Goal: Task Accomplishment & Management: Manage account settings

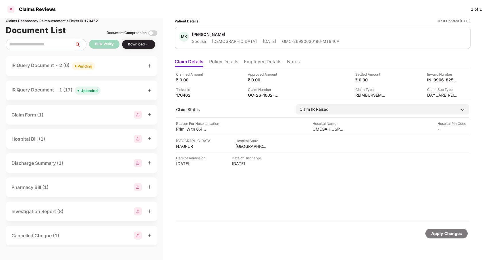
click at [14, 11] on div at bounding box center [10, 9] width 9 height 9
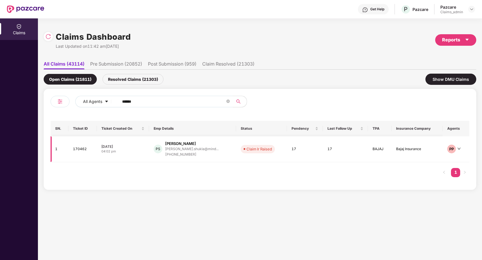
click at [304, 150] on td "17" at bounding box center [305, 149] width 36 height 26
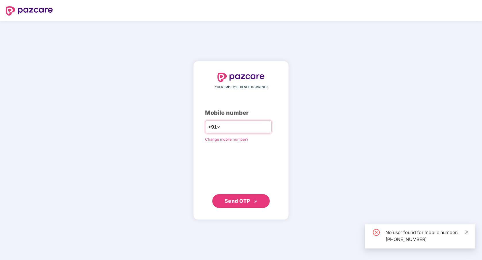
click at [229, 126] on input "**********" at bounding box center [245, 126] width 47 height 9
type input "**********"
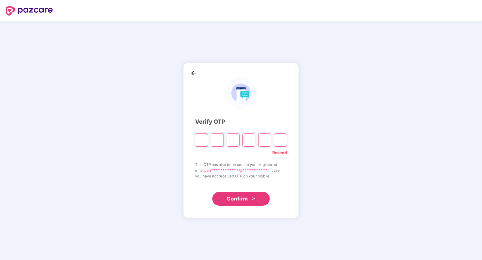
type input "*"
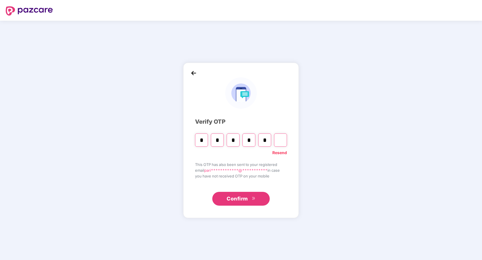
type input "*"
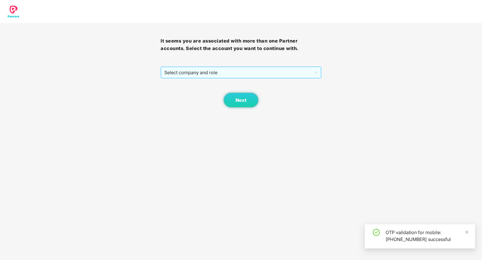
click at [226, 72] on span "Select company and role" at bounding box center [240, 72] width 153 height 11
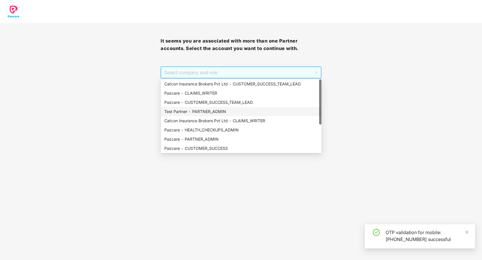
scroll to position [46, 0]
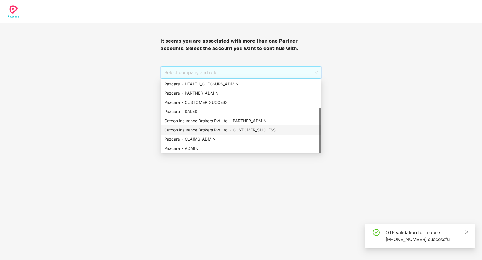
click at [220, 133] on div "Catcon Insurance Brokers Pvt Ltd - CUSTOMER_SUCCESS" at bounding box center [241, 129] width 161 height 9
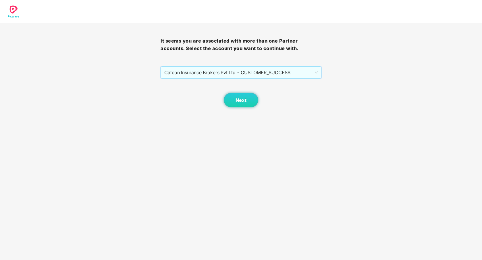
click at [226, 73] on span "Catcon Insurance Brokers Pvt Ltd - CUSTOMER_SUCCESS" at bounding box center [240, 72] width 153 height 11
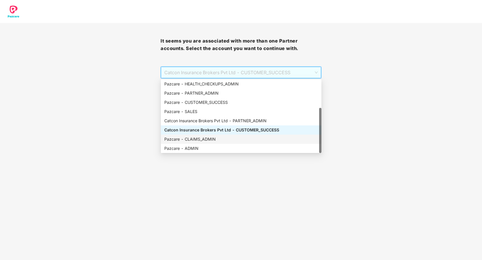
click at [218, 137] on div "Pazcare - CLAIMS_ADMIN" at bounding box center [241, 139] width 154 height 6
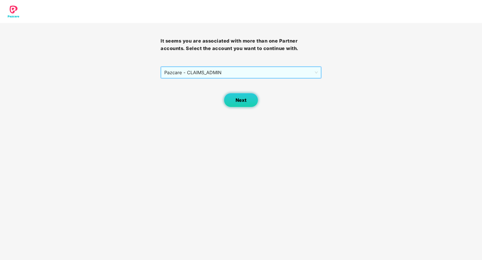
click at [245, 103] on button "Next" at bounding box center [241, 100] width 34 height 14
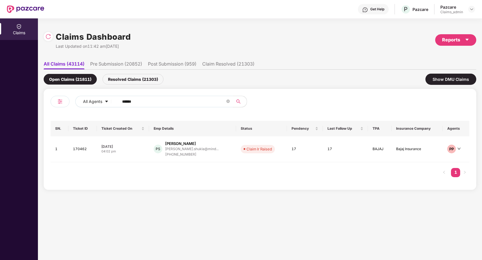
click at [189, 100] on input "******" at bounding box center [173, 101] width 103 height 9
type input "******"
click at [212, 159] on td "RS Ranjith Kumar Somisett... ranjith.kumar@coversel... +919951234900" at bounding box center [196, 149] width 94 height 26
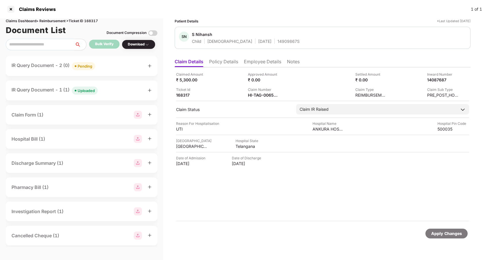
click at [128, 92] on div "IR Query Document - 1 (1) Uploaded" at bounding box center [81, 90] width 140 height 8
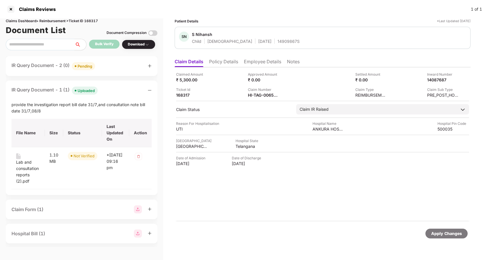
click at [103, 67] on div "IR Query Document - 2 (0) Pending" at bounding box center [81, 66] width 140 height 8
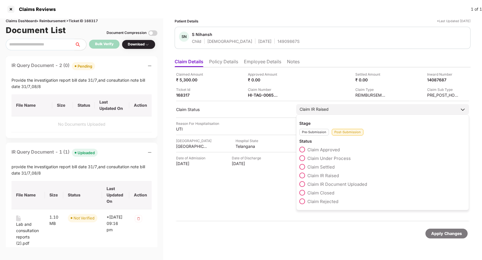
click at [303, 184] on span at bounding box center [303, 184] width 6 height 6
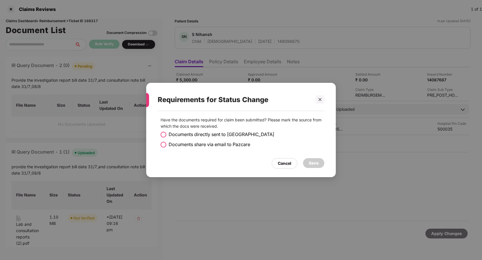
click at [227, 135] on span "Documents directly sent to TPA" at bounding box center [222, 134] width 106 height 7
click at [320, 166] on div "Save" at bounding box center [313, 163] width 21 height 10
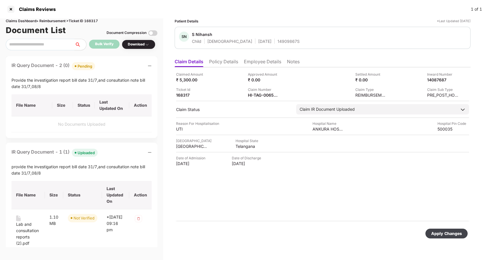
click at [439, 235] on div "Apply Changes" at bounding box center [446, 233] width 31 height 6
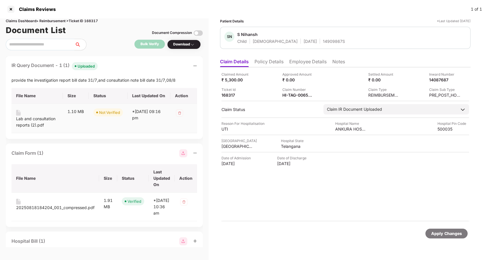
click at [32, 124] on div "Lab and consultation reports (2).pdf" at bounding box center [37, 122] width 42 height 13
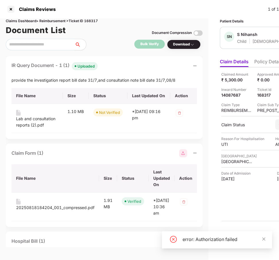
click at [103, 141] on div "IR Query Document - 1 (1) Uploaded provide the investigation report bill date 3…" at bounding box center [104, 151] width 197 height 191
click at [37, 124] on div "Lab and consultation reports (2).pdf" at bounding box center [37, 122] width 42 height 13
click at [155, 100] on th "Last Updated On" at bounding box center [149, 96] width 43 height 16
